Goal: Communication & Community: Answer question/provide support

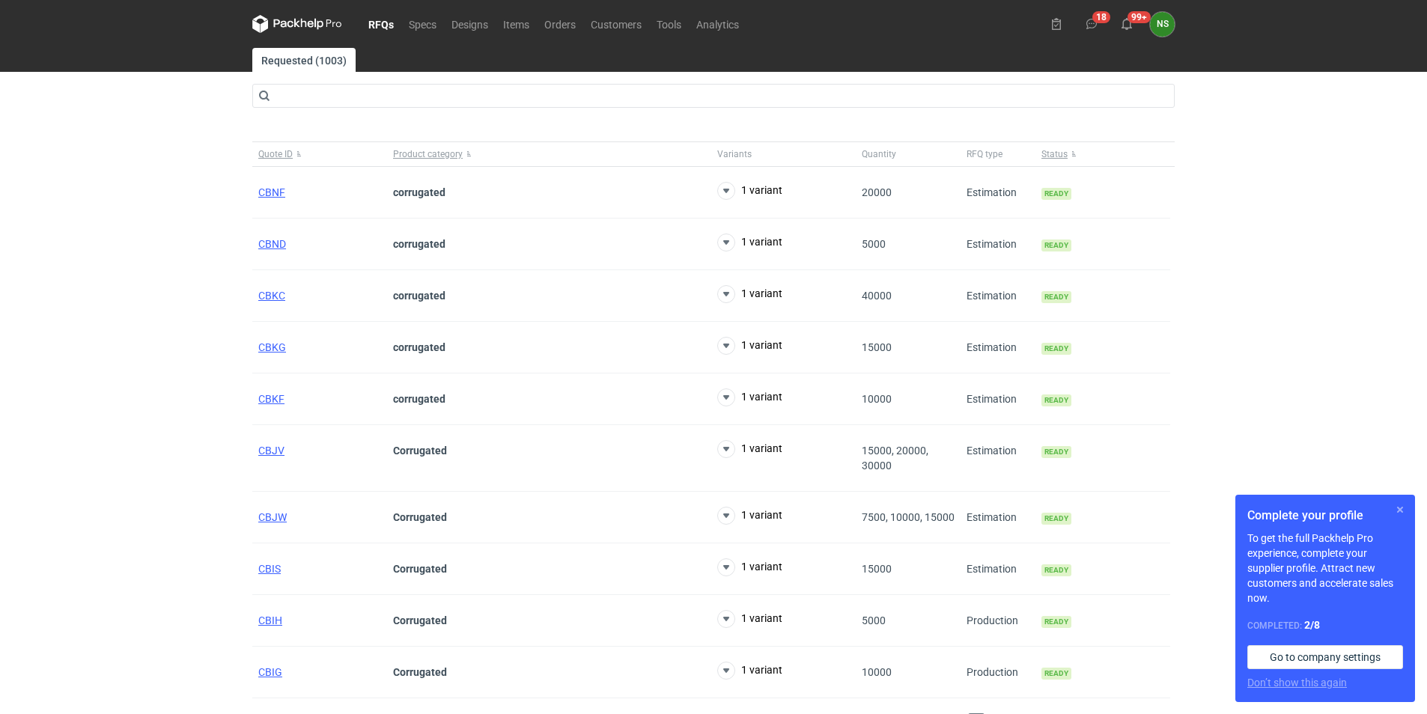
drag, startPoint x: 1399, startPoint y: 512, endPoint x: 1338, endPoint y: 496, distance: 63.6
click at [1399, 512] on button "button" at bounding box center [1400, 510] width 18 height 18
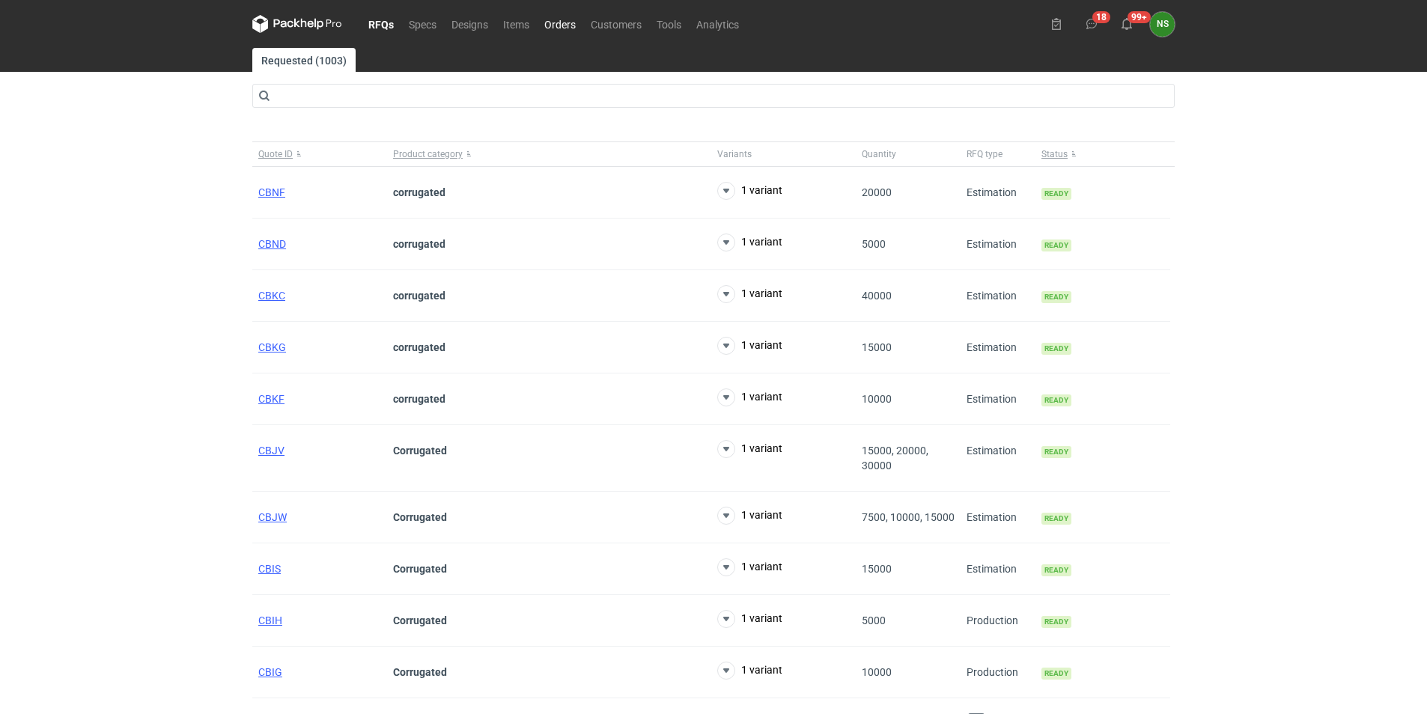
click at [567, 20] on link "Orders" at bounding box center [560, 24] width 46 height 18
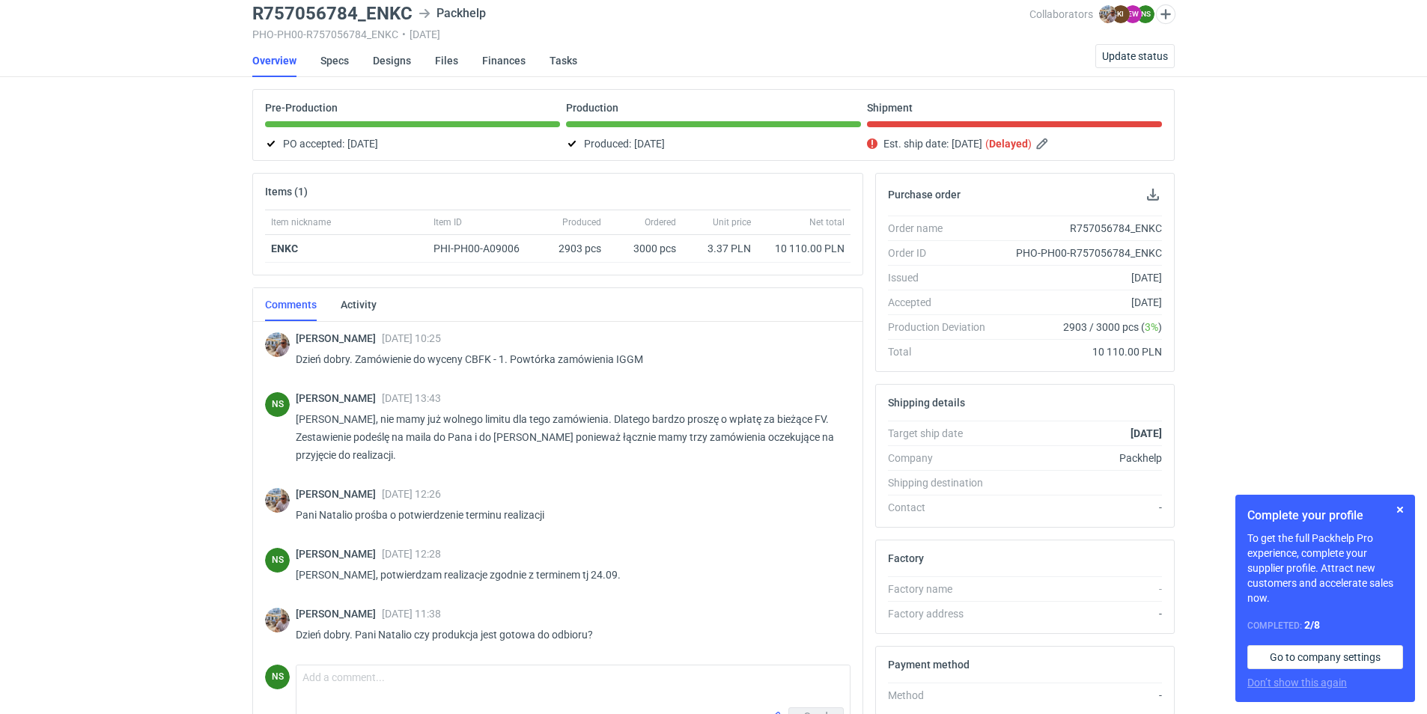
scroll to position [165, 0]
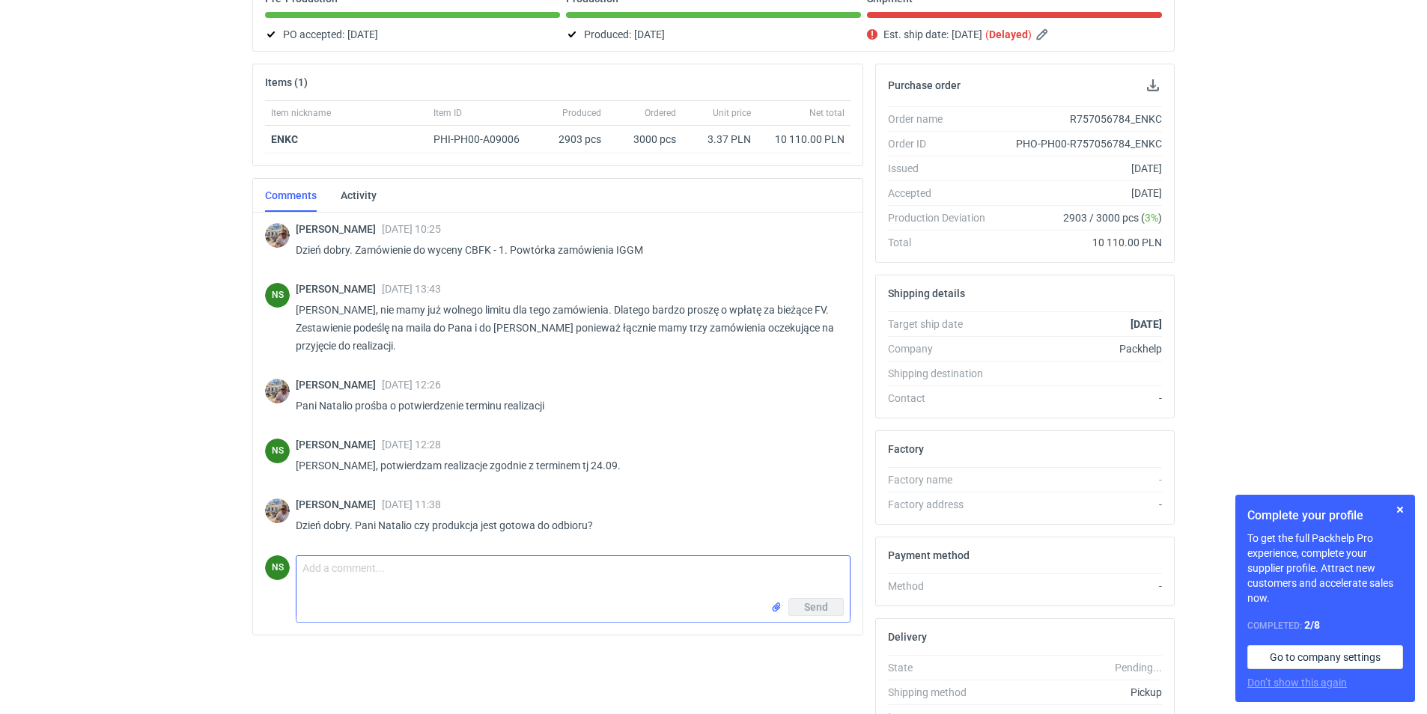
click at [556, 582] on textarea "Comment message" at bounding box center [572, 577] width 553 height 42
click at [475, 566] on textarea "Panie Michale, tak, potwierdzone ilosćto 2903szt" at bounding box center [572, 577] width 553 height 42
click at [481, 571] on textarea "Panie Michale, tak, potwierdzone ilosćto 2903szt" at bounding box center [572, 577] width 553 height 42
click at [482, 570] on textarea "Panie Michale, tak, potwierdzone ilosćto 2903szt" at bounding box center [572, 577] width 553 height 42
click at [477, 570] on textarea "Panie Michale, tak, potwierdzone ilosćto 2903szt" at bounding box center [572, 577] width 553 height 42
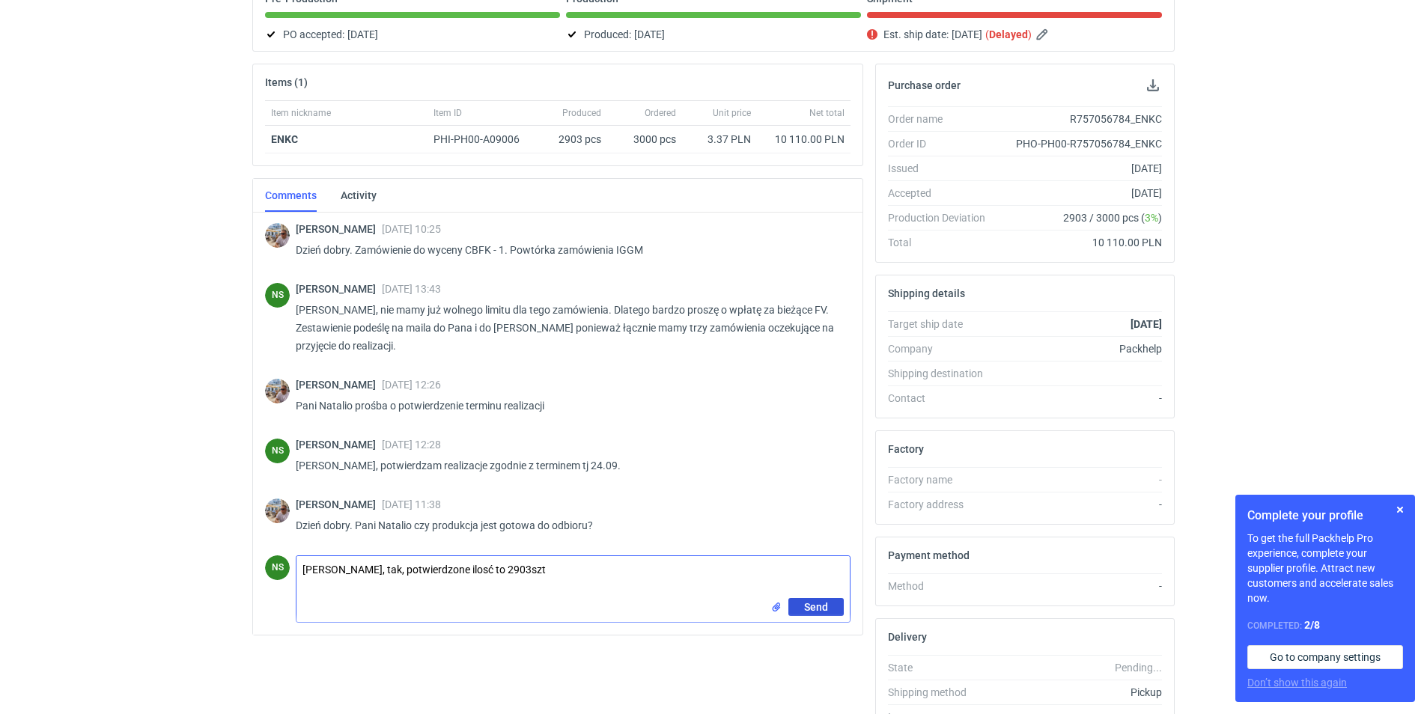
type textarea "Panie Michale, tak, potwierdzone ilosć to 2903szt"
click at [830, 606] on button "Send" at bounding box center [815, 607] width 55 height 18
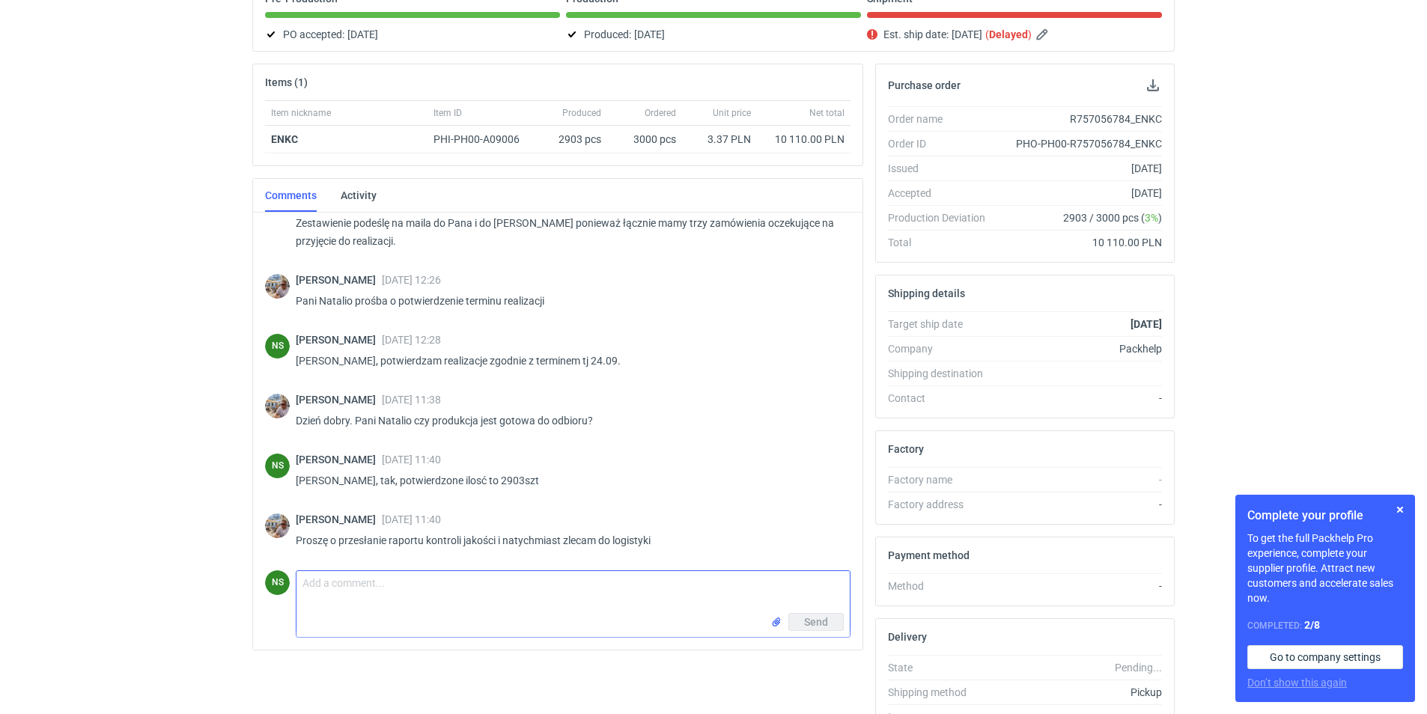
scroll to position [105, 0]
drag, startPoint x: 1424, startPoint y: 180, endPoint x: 1434, endPoint y: 63, distance: 117.9
click at [1426, 63] on html "RFQs Specs Designs Items Orders Customers Tools Analytics 19 99+ NS Natalia Stę…" at bounding box center [713, 192] width 1427 height 714
click at [1372, 149] on div "RFQs Specs Designs Items Orders Customers Tools Analytics 19 99+ NS Natalia Stę…" at bounding box center [713, 192] width 1427 height 714
drag, startPoint x: 1426, startPoint y: 176, endPoint x: 1434, endPoint y: 55, distance: 121.5
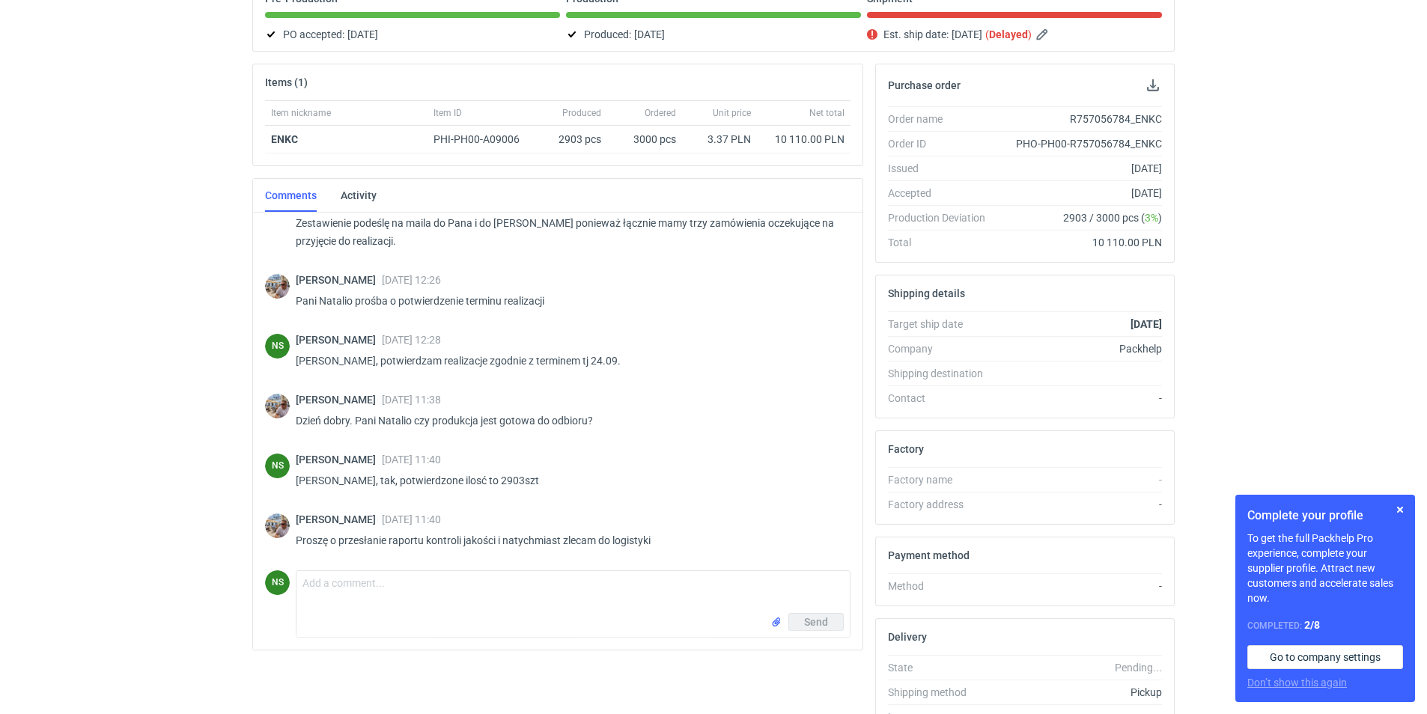
click at [1426, 55] on html "RFQs Specs Designs Items Orders Customers Tools Analytics 19 99+ NS Natalia Stę…" at bounding box center [713, 192] width 1427 height 714
click at [1385, 121] on div "RFQs Specs Designs Items Orders Customers Tools Analytics 19 99+ NS Natalia Stę…" at bounding box center [713, 192] width 1427 height 714
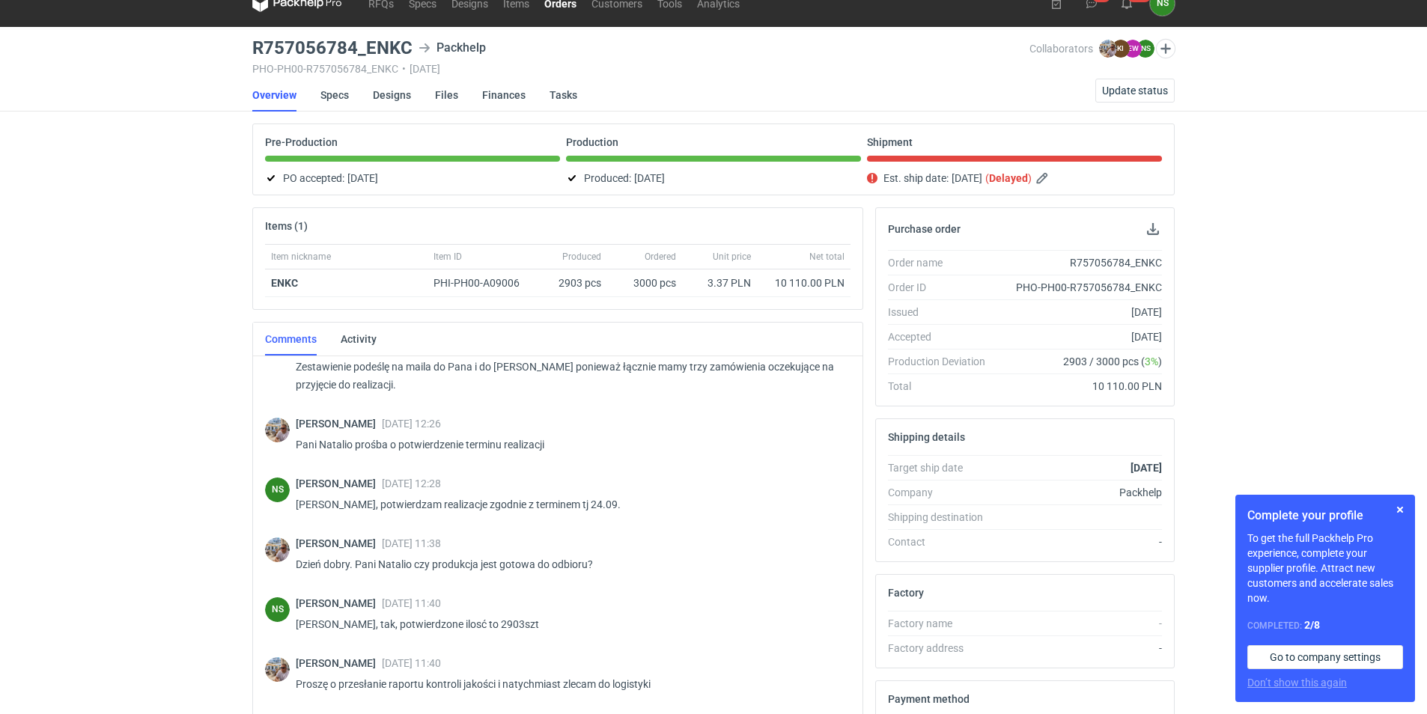
scroll to position [0, 0]
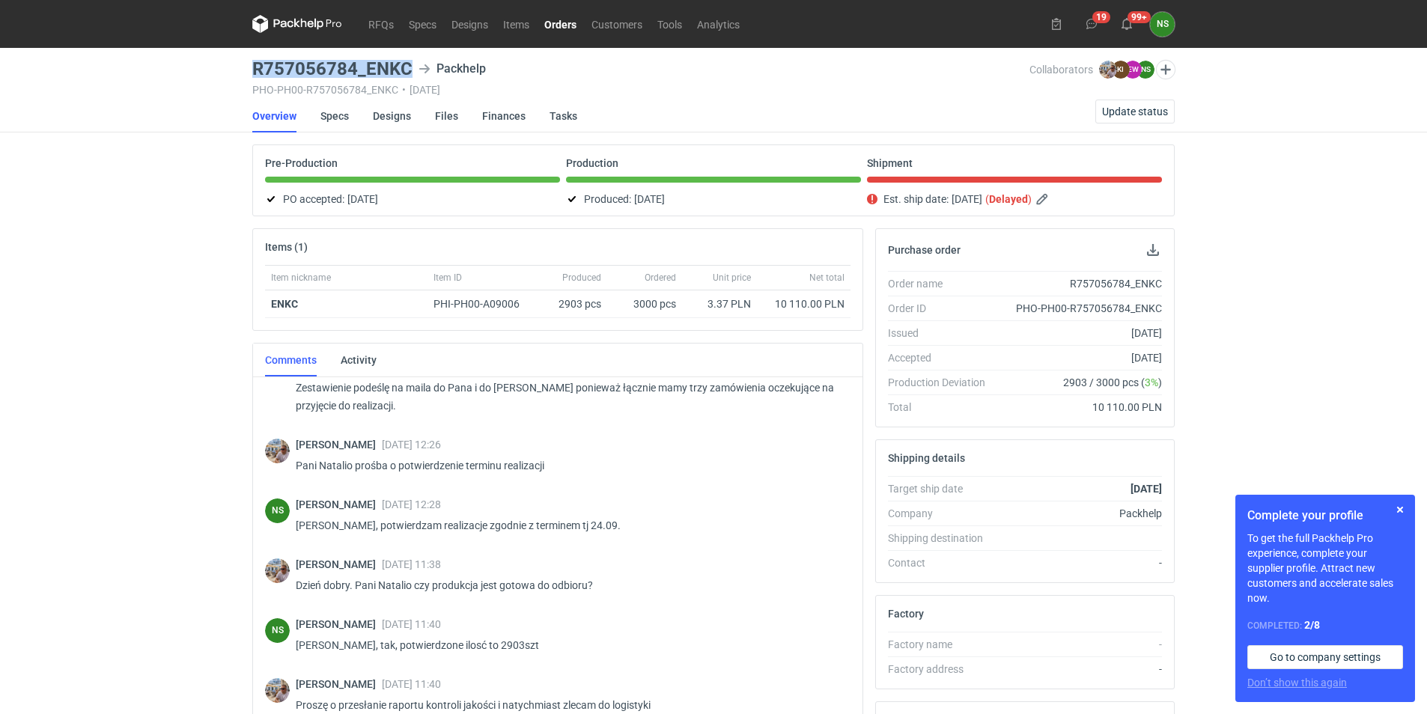
drag, startPoint x: 412, startPoint y: 60, endPoint x: 249, endPoint y: 73, distance: 163.0
click at [249, 73] on main "R757056784_ENKC Packhelp PHO-PH00-R757056784_ENKC • 03/09/2025 Collaborators Mi…" at bounding box center [713, 505] width 934 height 914
copy h3 "R757056784_ENKC"
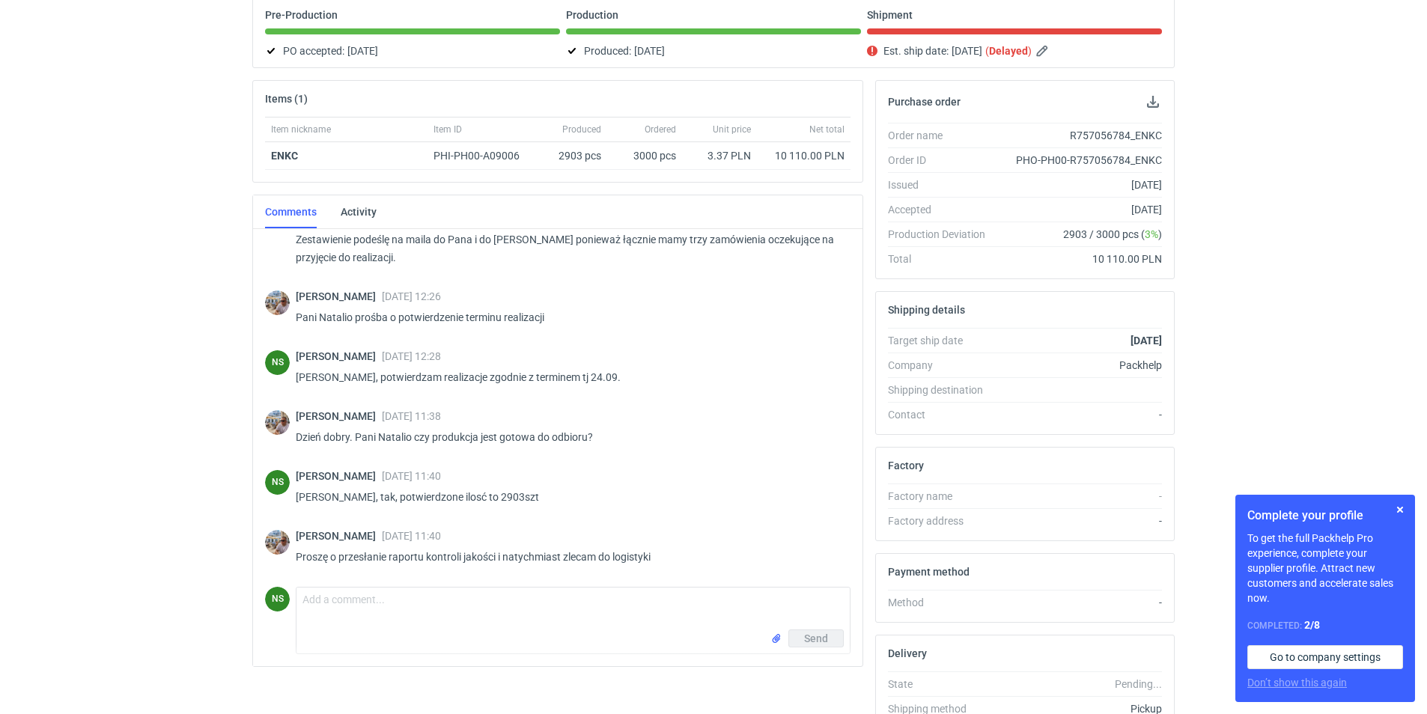
scroll to position [248, 0]
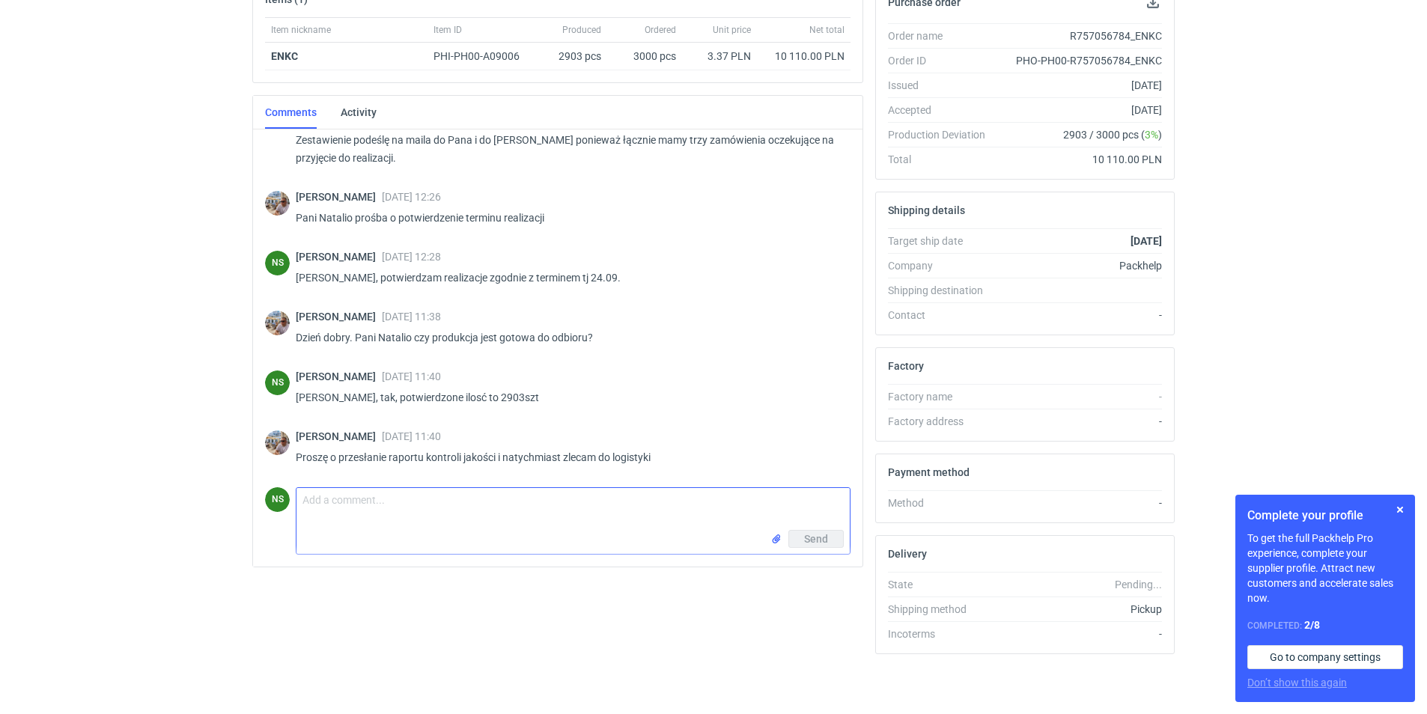
click at [358, 506] on textarea "Comment message" at bounding box center [572, 509] width 553 height 42
type textarea "J"
type textarea "napisałam do Działu jakosci."
click at [827, 543] on span "Send" at bounding box center [816, 539] width 24 height 10
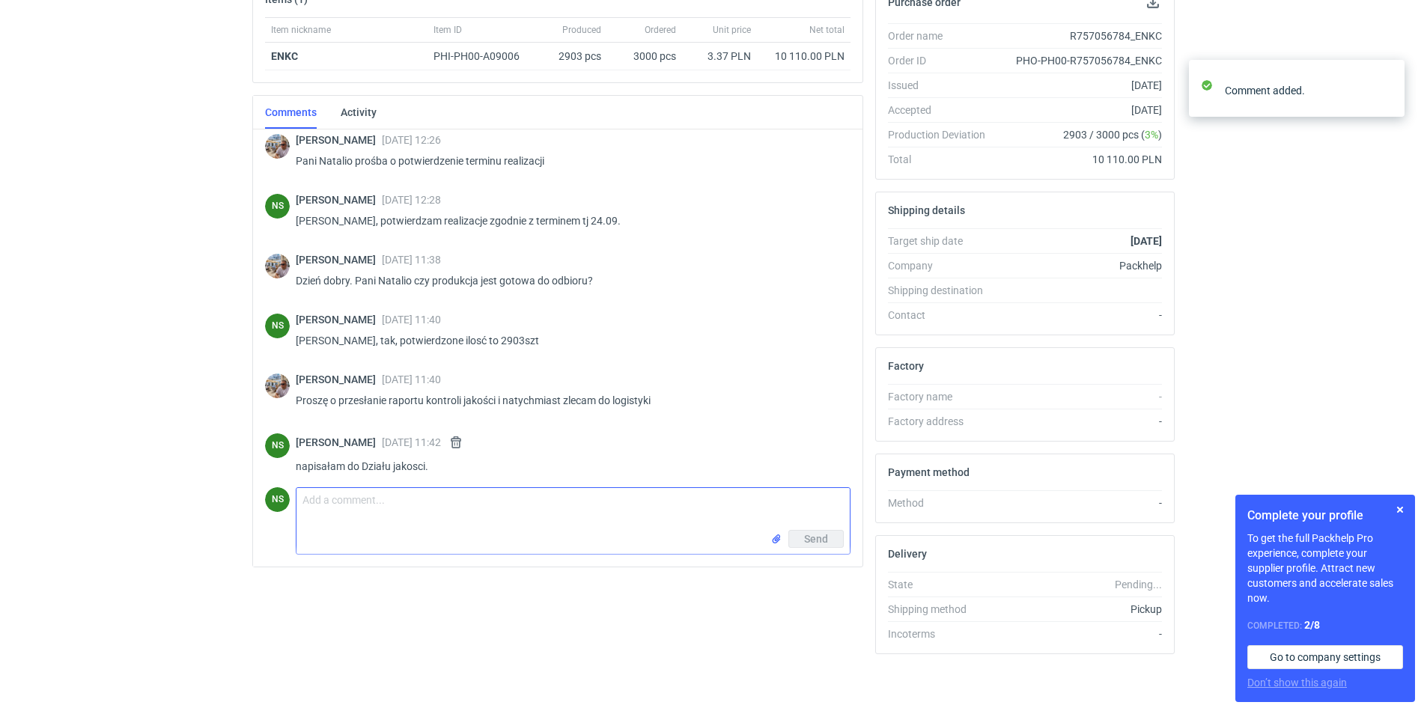
scroll to position [171, 0]
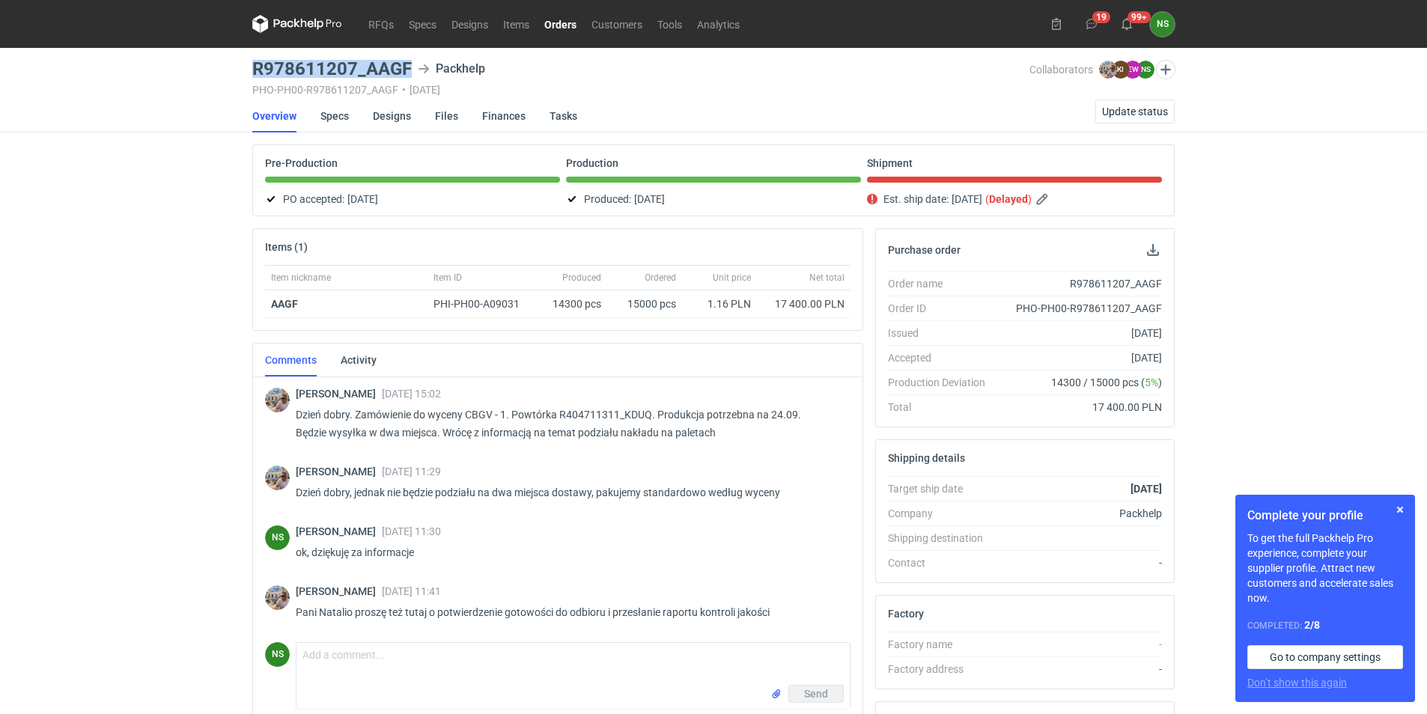
drag, startPoint x: 367, startPoint y: 67, endPoint x: 247, endPoint y: 67, distance: 119.8
click at [247, 67] on main "R978611207_AAGF Packhelp PHO-PH00-R978611207_AAGF • 05/09/2025 Collaborators Mi…" at bounding box center [713, 505] width 934 height 914
copy h3 "R978611207_AAGF"
click at [336, 655] on textarea "Comment message" at bounding box center [572, 664] width 553 height 42
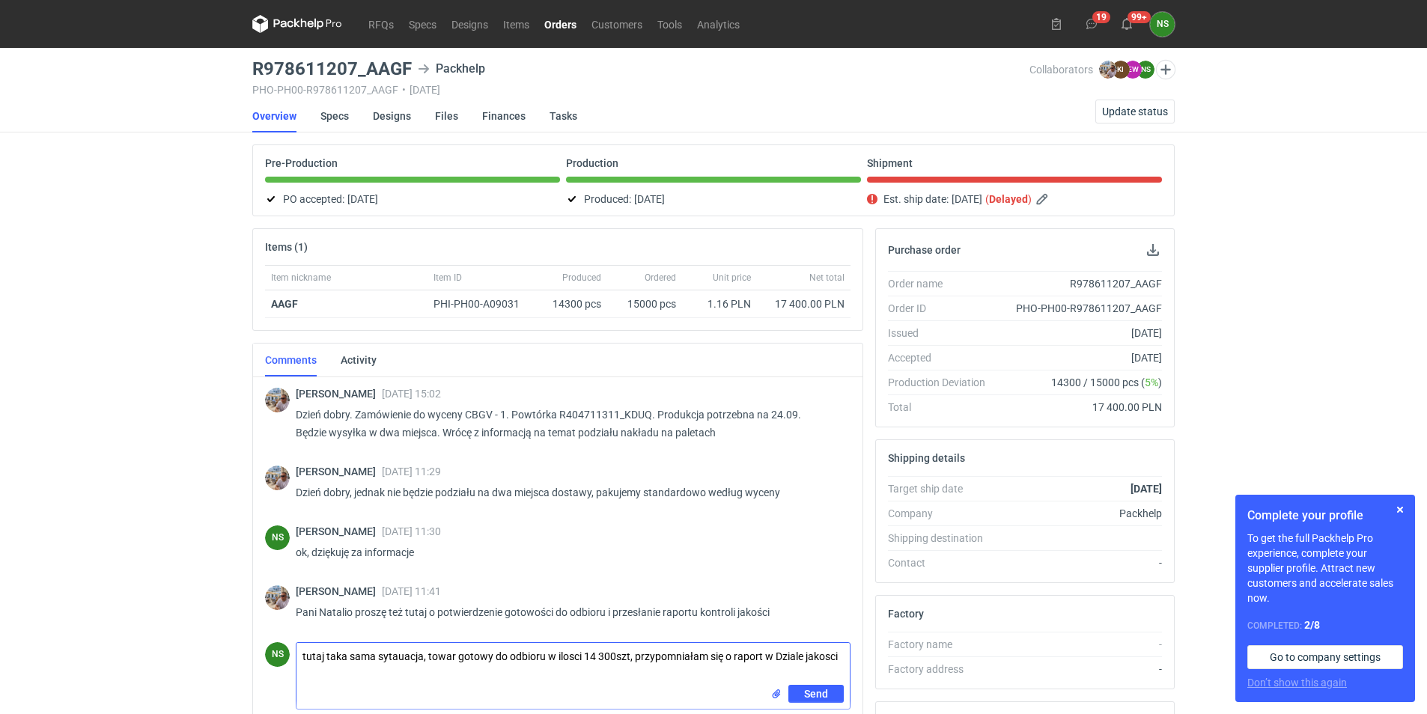
click at [404, 654] on textarea "tutaj taka sama sytauacja, towar gotowy do odbioru w ilosci 14 300szt, przypomn…" at bounding box center [572, 664] width 553 height 42
type textarea "tutaj taka sama sytuacja, towar gotowy do odbioru w ilosci 14 300szt, przypomni…"
click at [819, 695] on span "Send" at bounding box center [816, 694] width 24 height 10
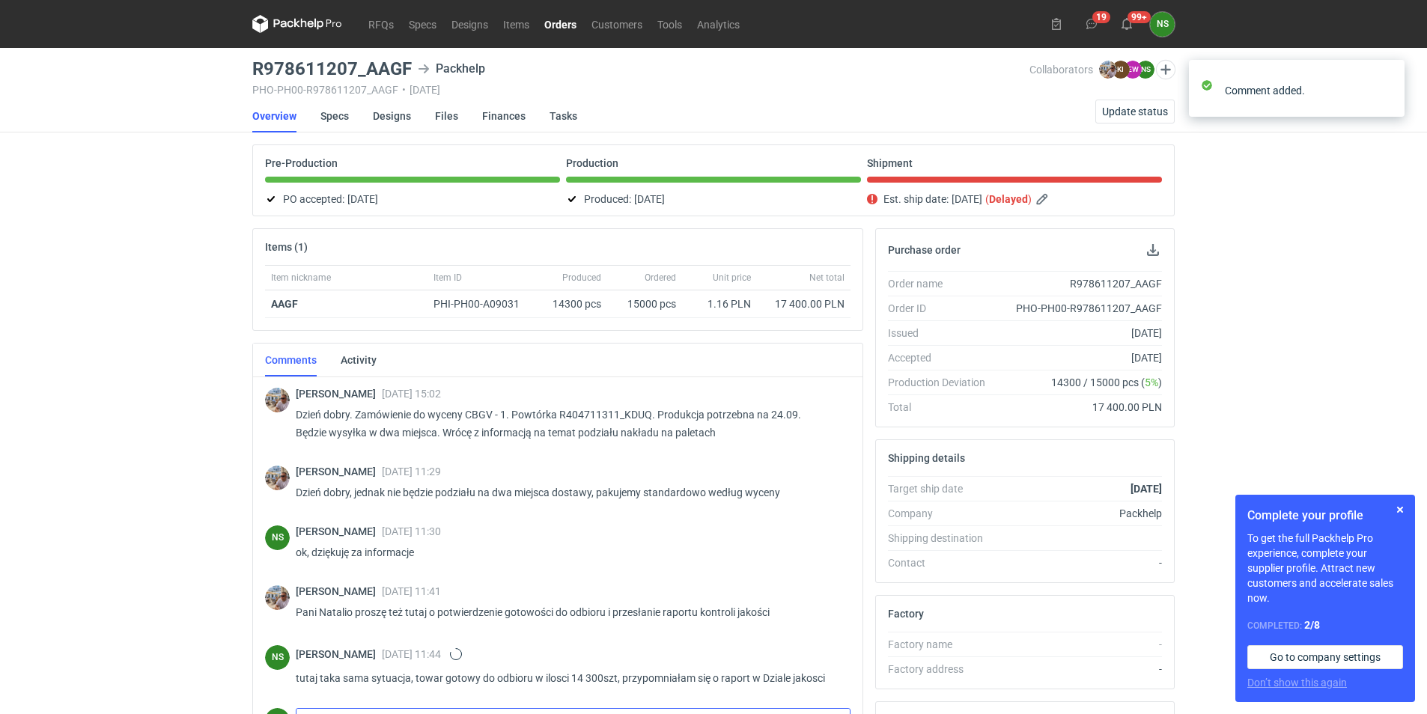
scroll to position [248, 0]
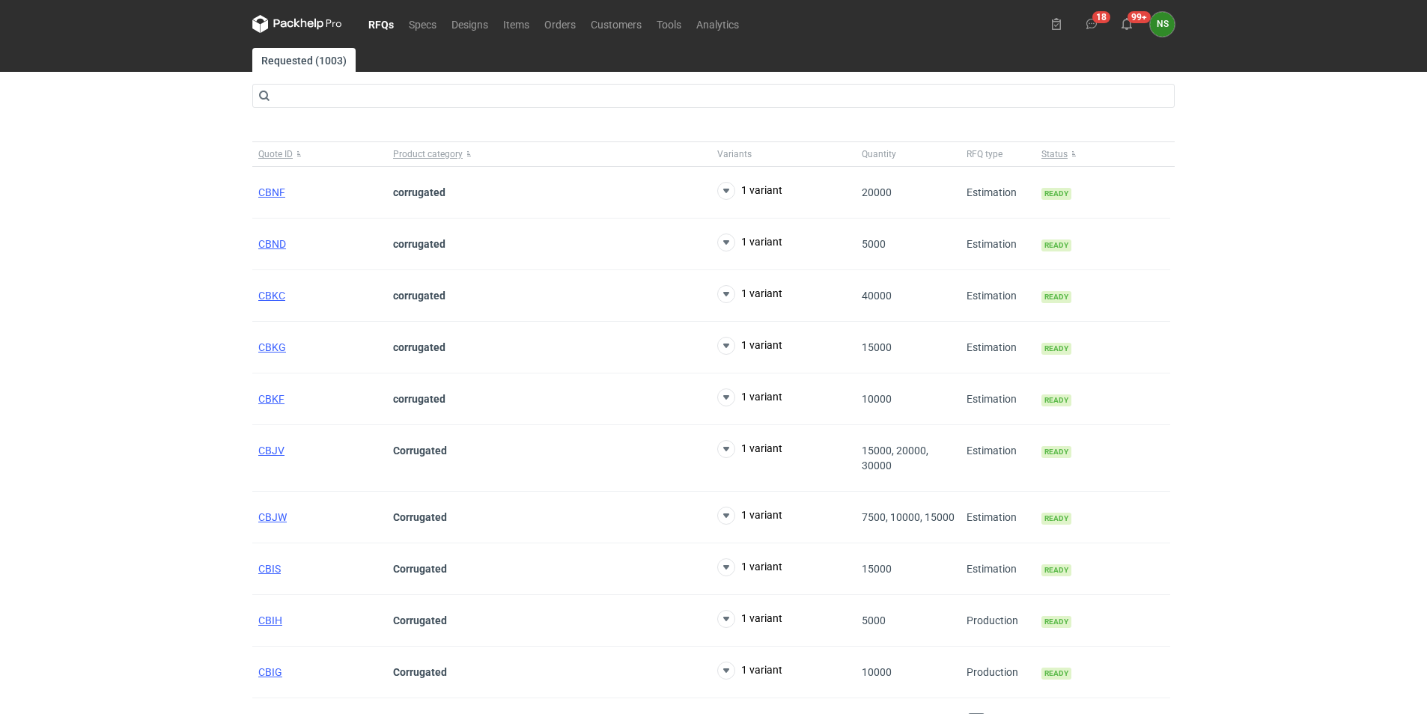
scroll to position [32, 0]
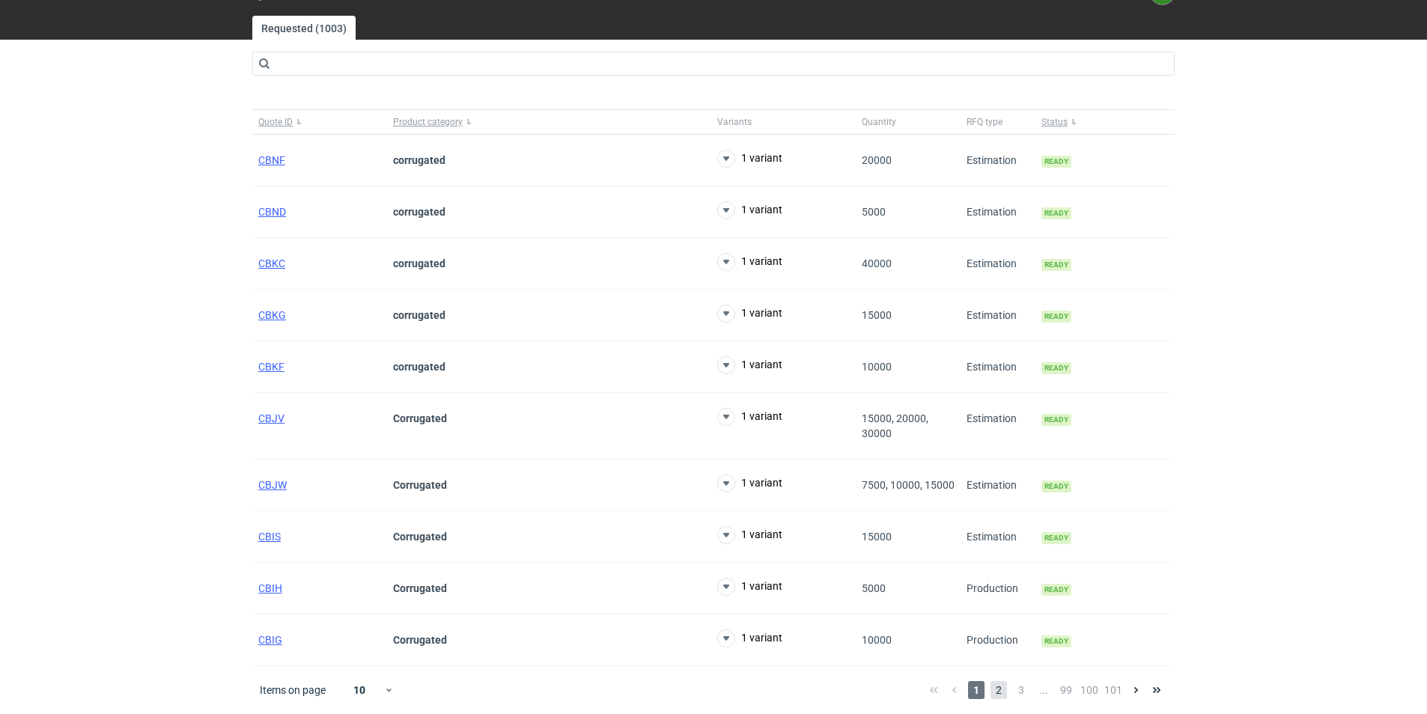
click at [1001, 682] on span "2" at bounding box center [999, 690] width 16 height 18
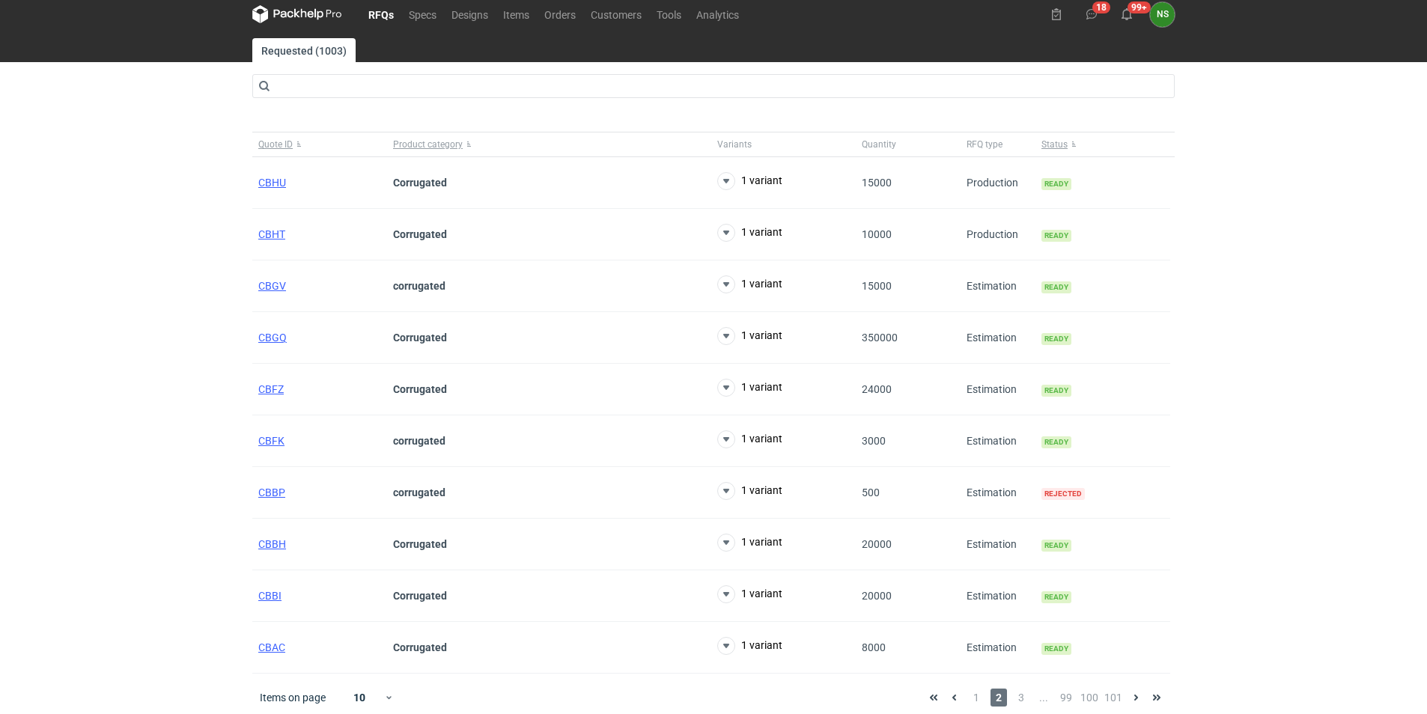
scroll to position [17, 0]
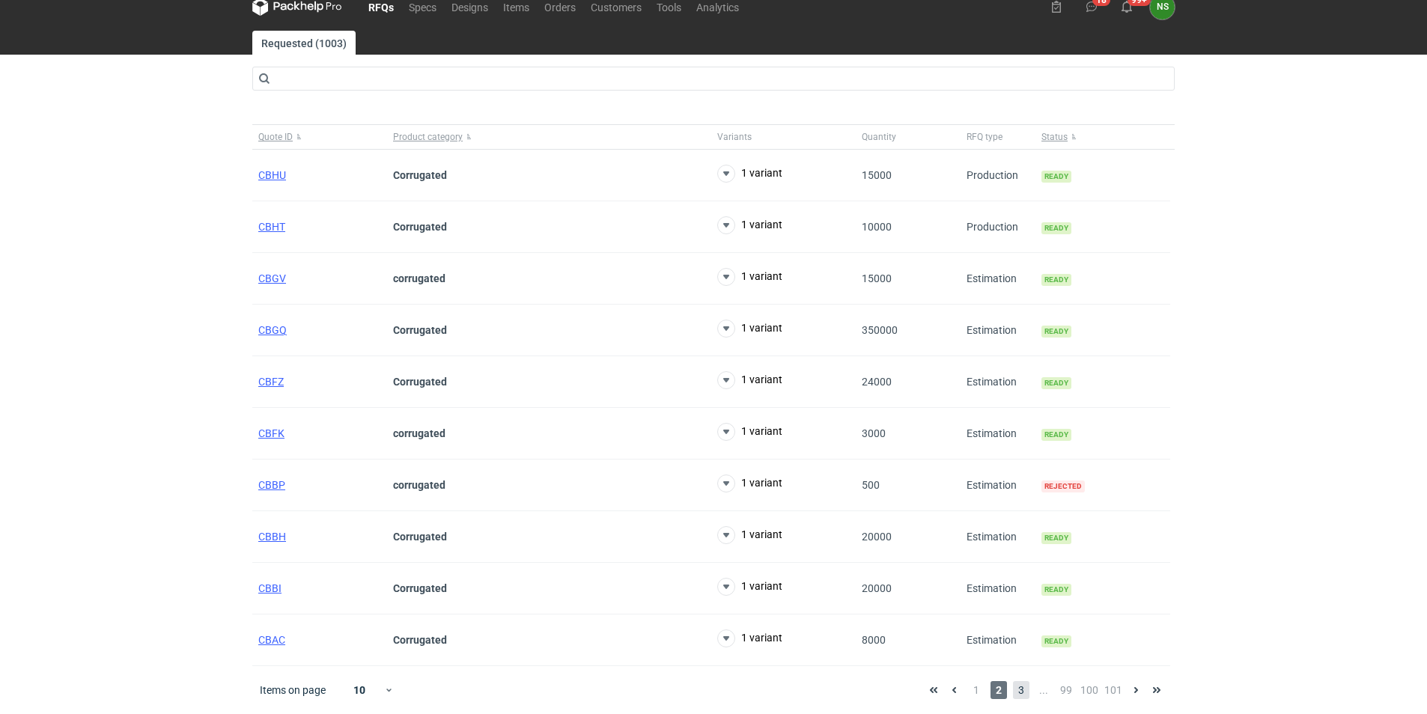
click at [1020, 691] on span "3" at bounding box center [1021, 690] width 16 height 18
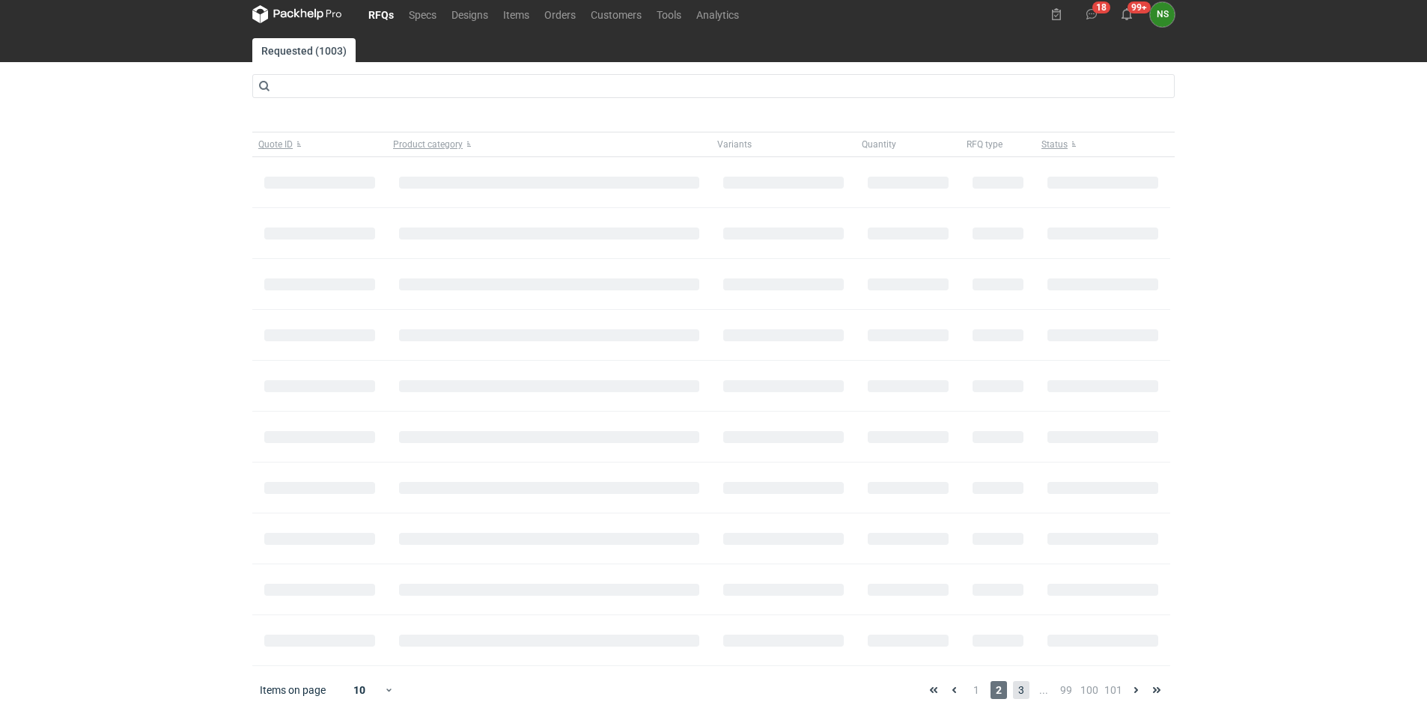
scroll to position [17, 0]
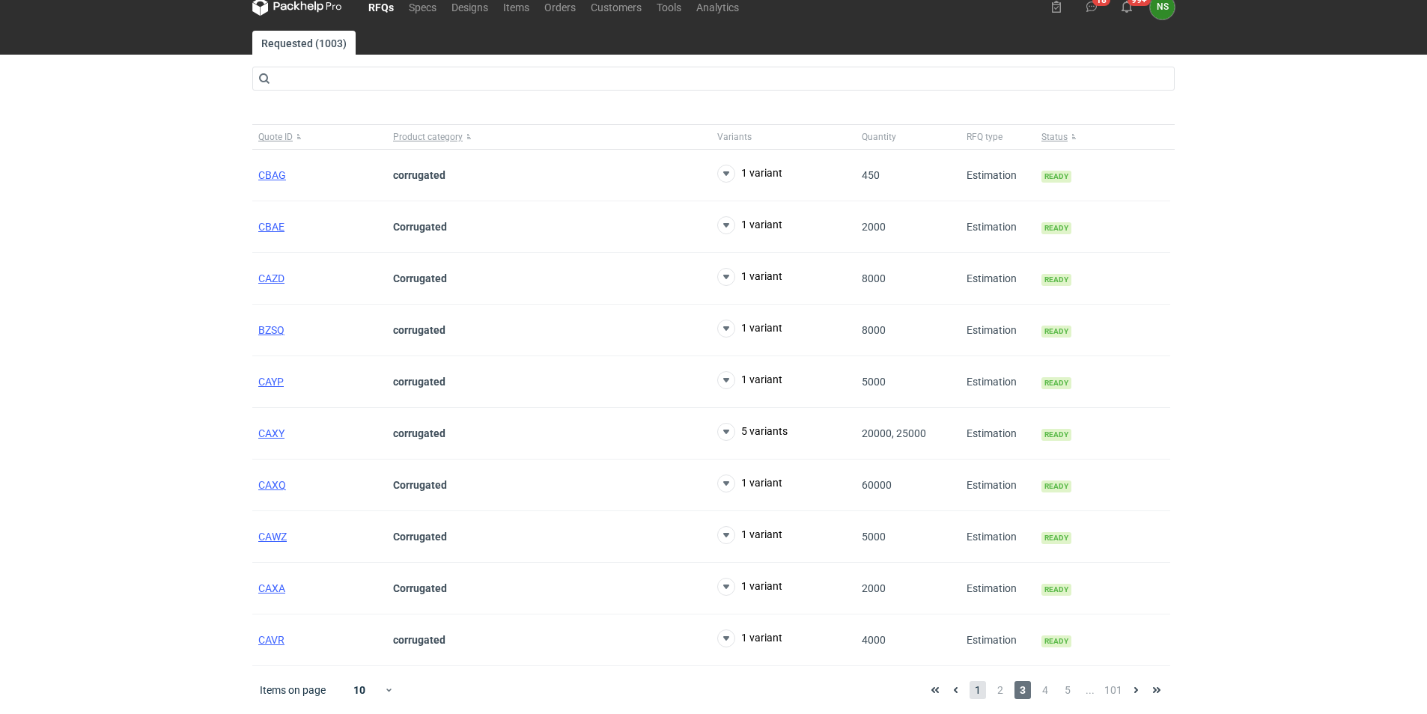
click at [976, 689] on span "1" at bounding box center [978, 690] width 16 height 18
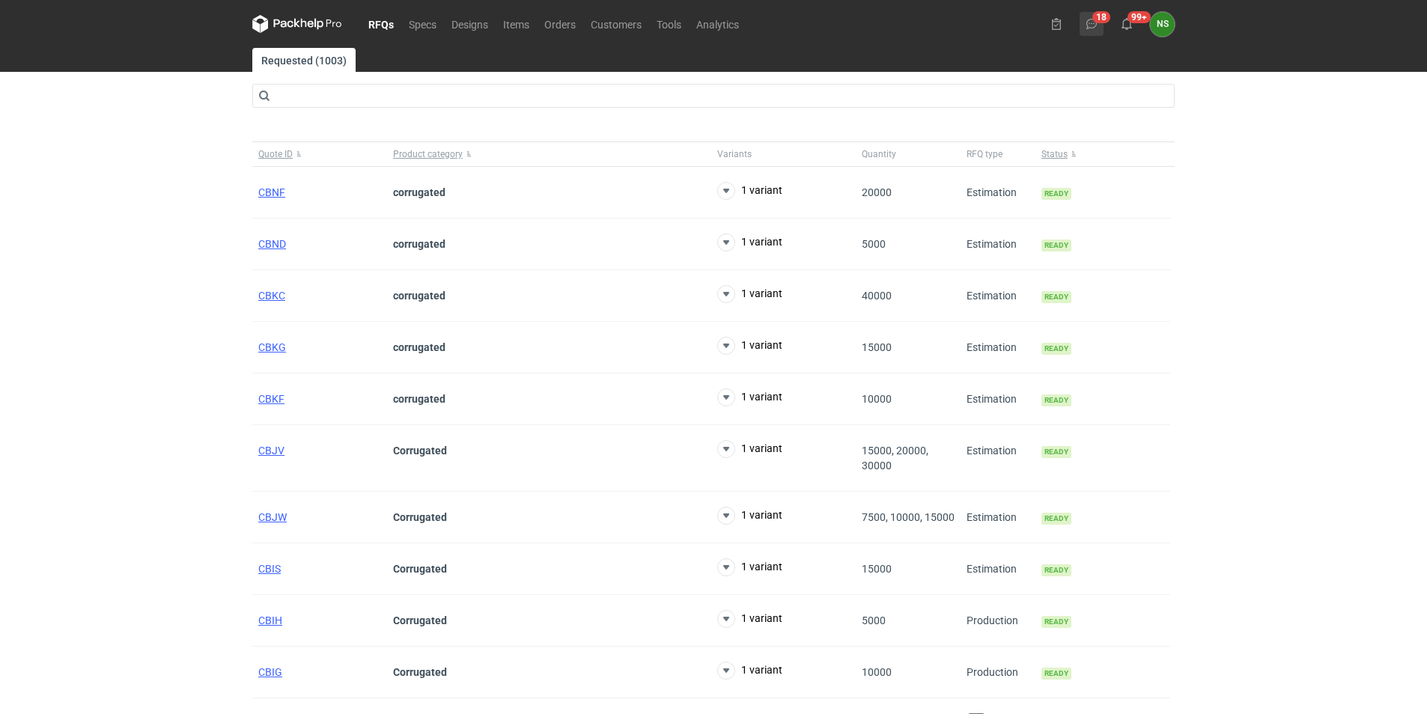
click at [1100, 24] on button "18" at bounding box center [1092, 24] width 24 height 24
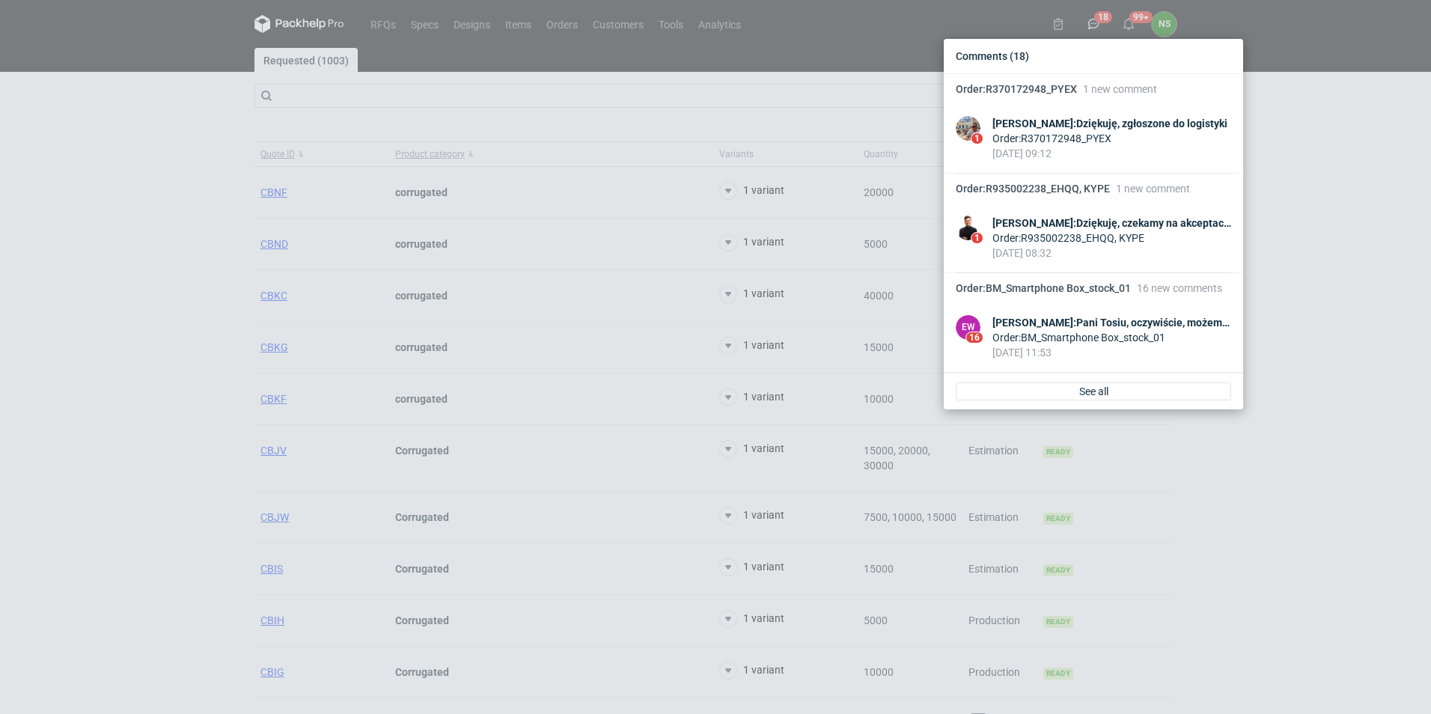
click at [1130, 25] on div "Comments (18) Order : R370172948_PYEX 1 new comment 1 Michał Palasek : Dziękuję…" at bounding box center [715, 357] width 1431 height 714
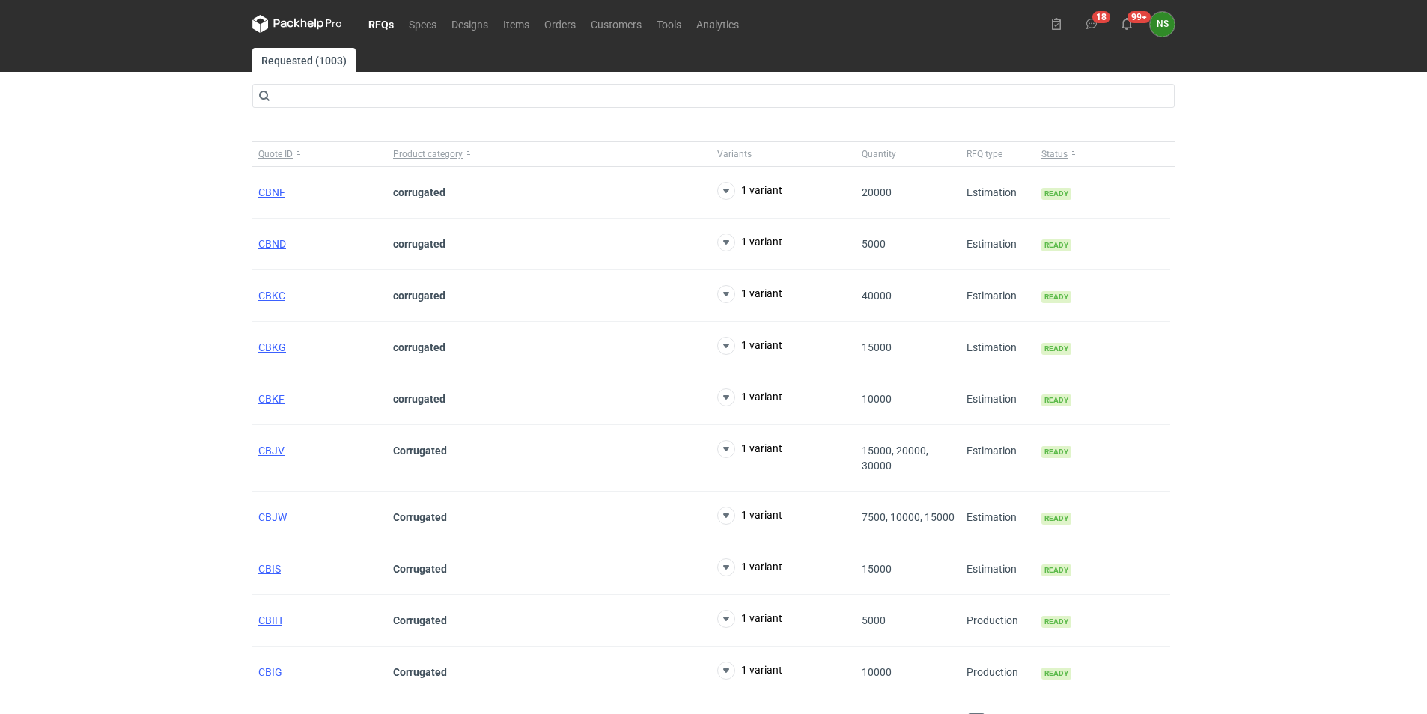
click at [1130, 25] on use at bounding box center [1127, 24] width 10 height 12
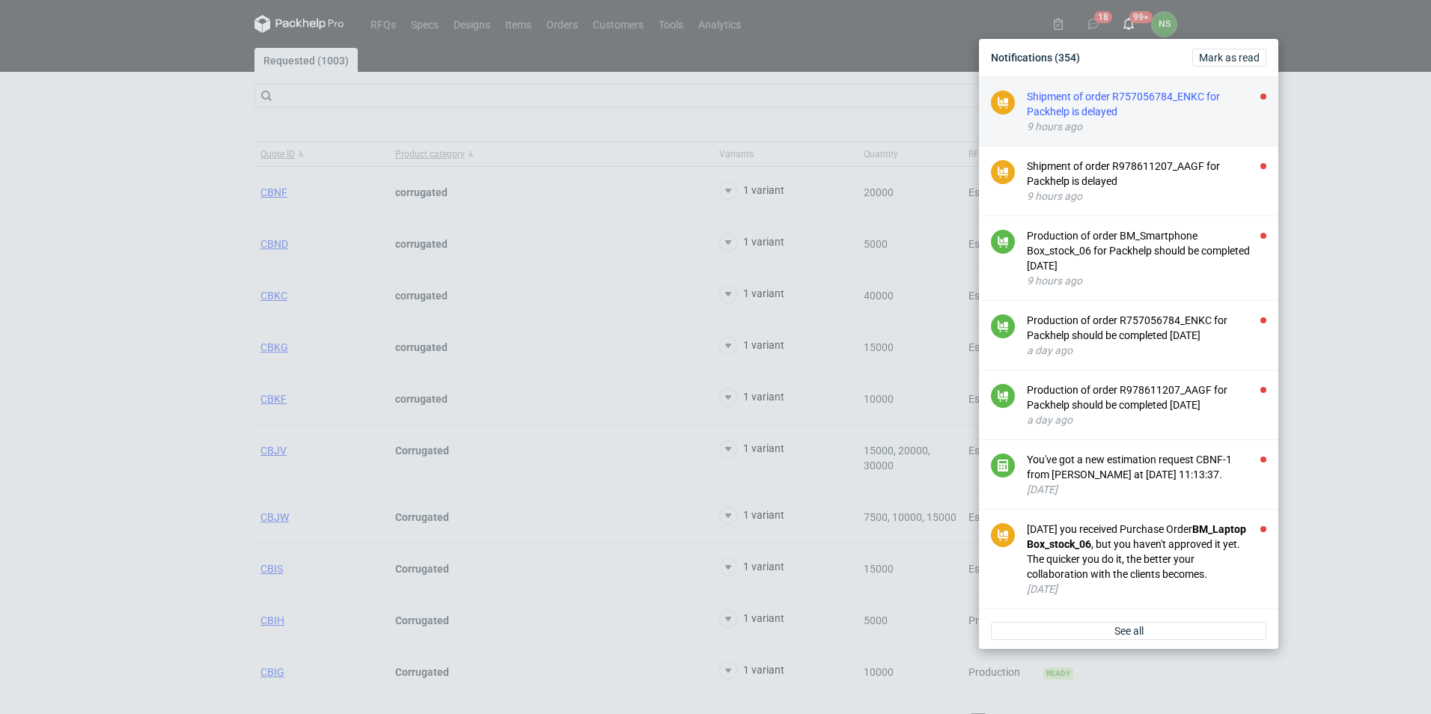
click at [1116, 108] on div "Shipment of order R757056784_ENKC for Packhelp is delayed" at bounding box center [1147, 104] width 240 height 30
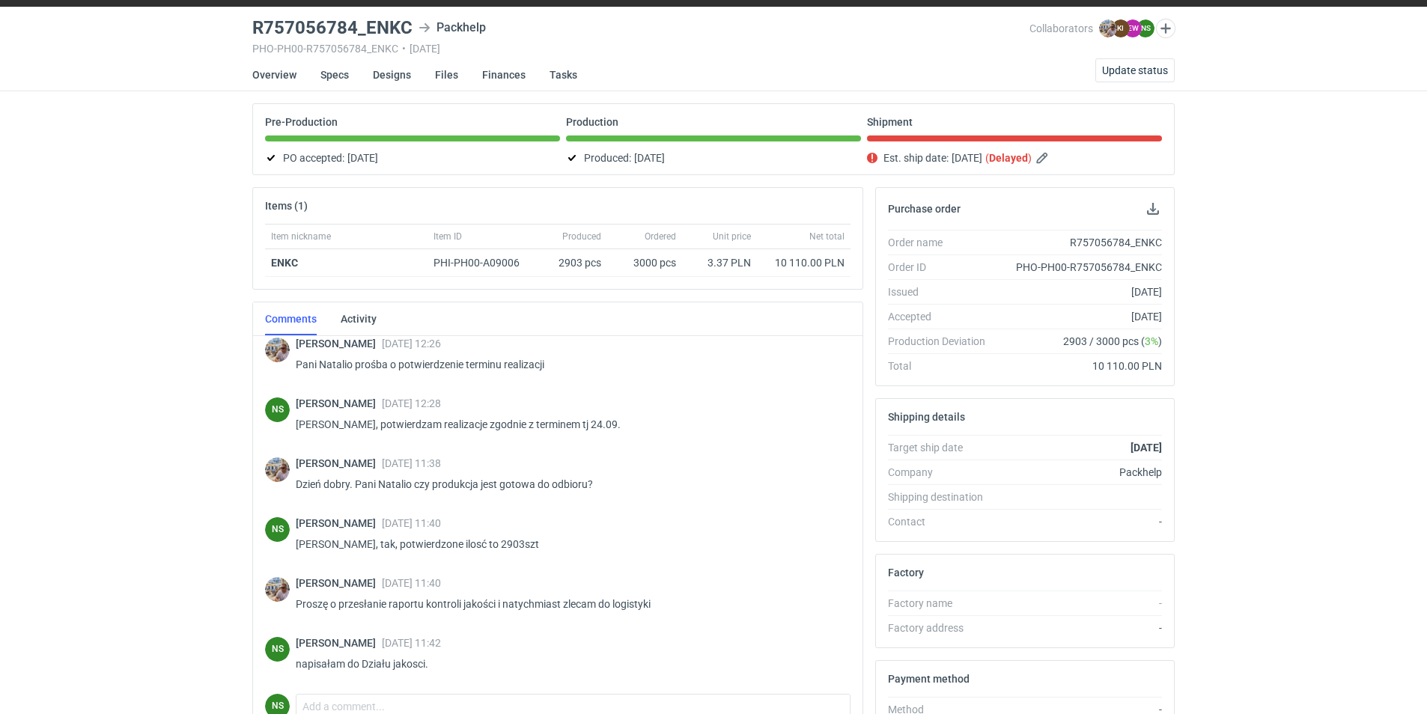
scroll to position [15, 0]
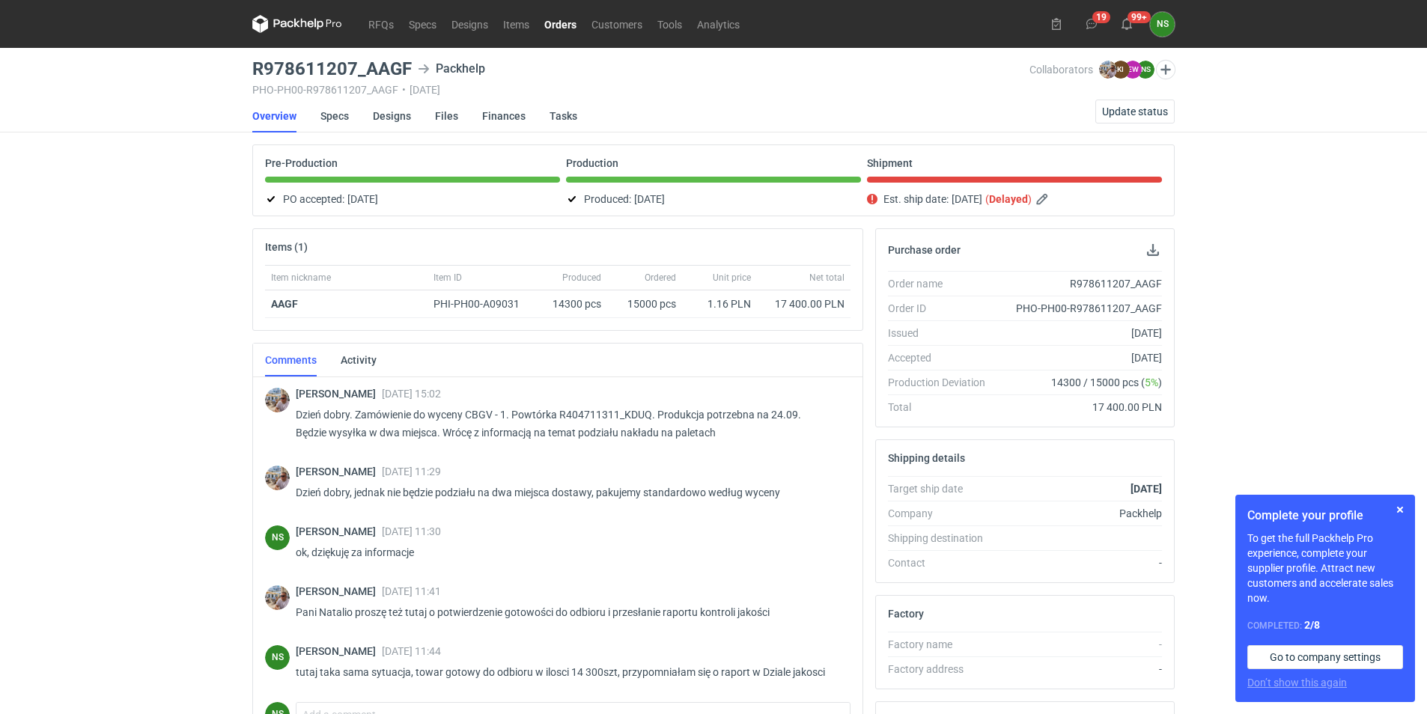
scroll to position [248, 0]
